Goal: Transaction & Acquisition: Purchase product/service

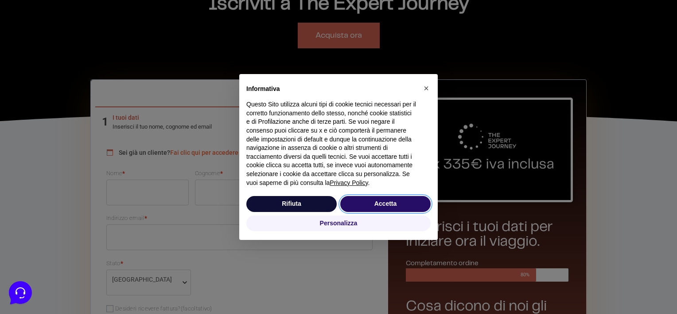
click at [416, 207] on button "Accetta" at bounding box center [386, 204] width 90 height 16
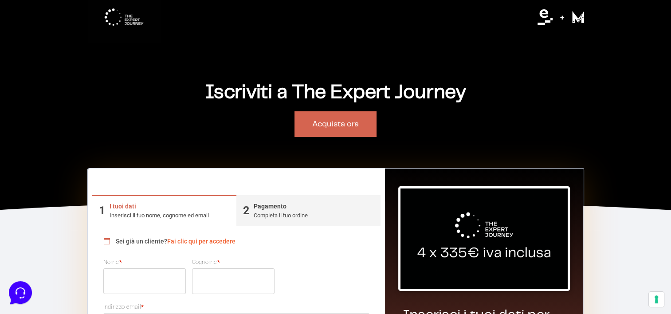
click at [117, 16] on img at bounding box center [123, 17] width 73 height 52
click at [134, 23] on img at bounding box center [123, 17] width 73 height 52
drag, startPoint x: 653, startPoint y: 116, endPoint x: 638, endPoint y: 110, distance: 15.7
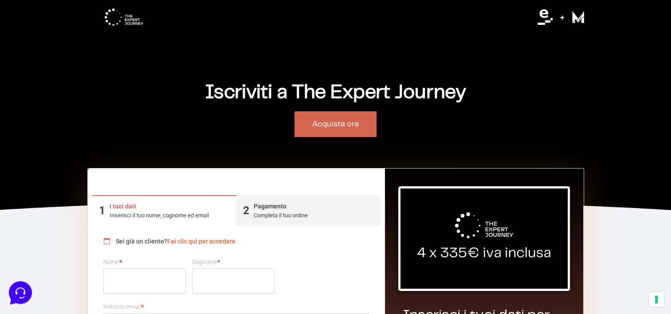
click at [566, 25] on img at bounding box center [560, 17] width 47 height 16
click at [570, 18] on img at bounding box center [560, 17] width 47 height 16
click at [557, 16] on img at bounding box center [560, 17] width 47 height 16
click at [188, 117] on div "Acquista ora" at bounding box center [335, 124] width 497 height 26
click at [117, 46] on div "Iscriviti a The Expert Journey" at bounding box center [335, 37] width 497 height 130
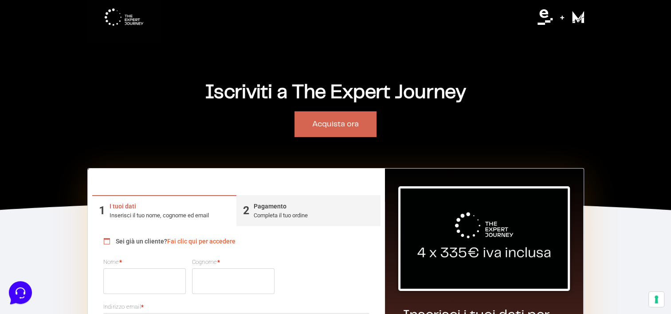
click at [126, 20] on img at bounding box center [123, 17] width 73 height 52
